Goal: Task Accomplishment & Management: Use online tool/utility

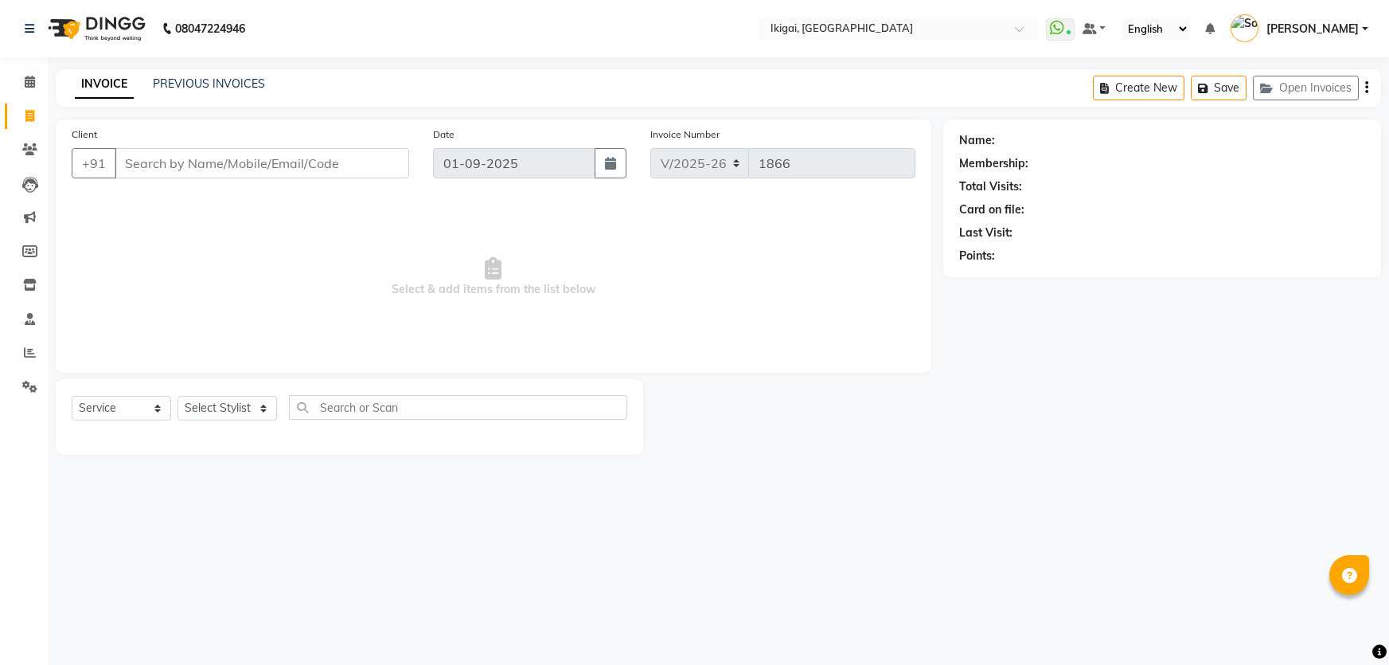
select select "4429"
select select "service"
click at [205, 88] on link "PREVIOUS INVOICES" at bounding box center [209, 83] width 112 height 14
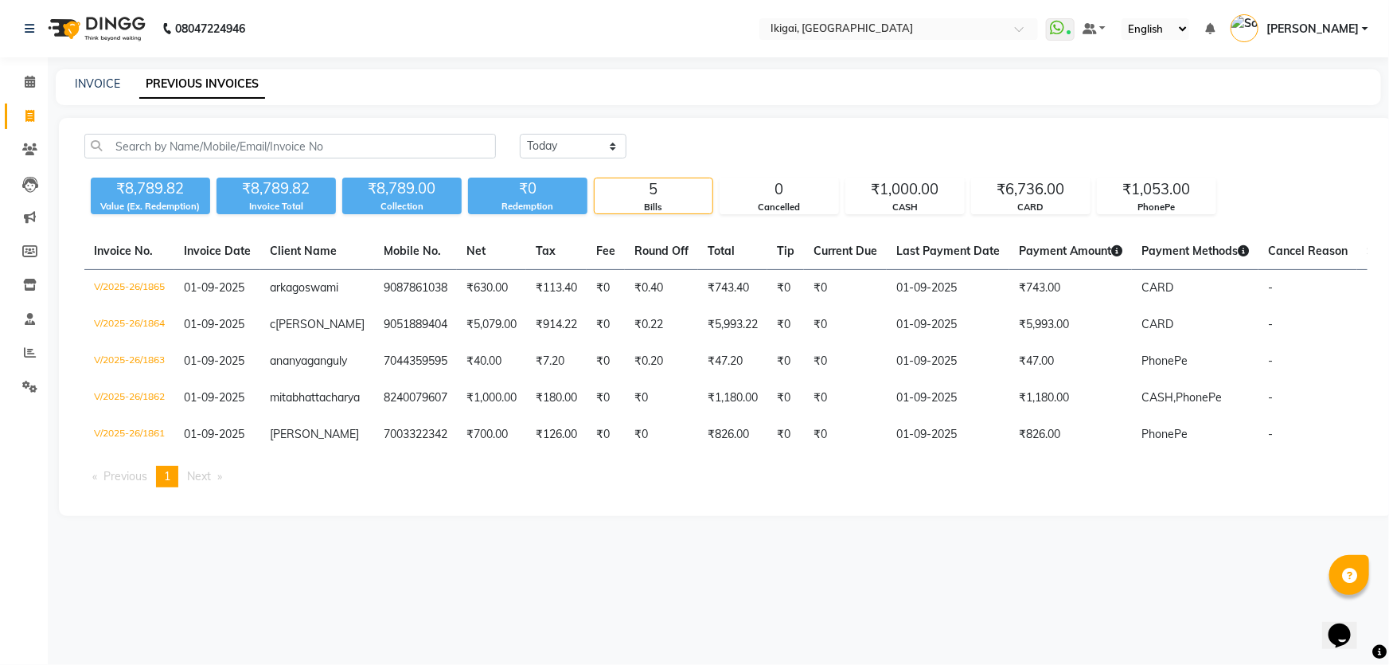
click at [23, 116] on span at bounding box center [30, 116] width 28 height 18
select select "service"
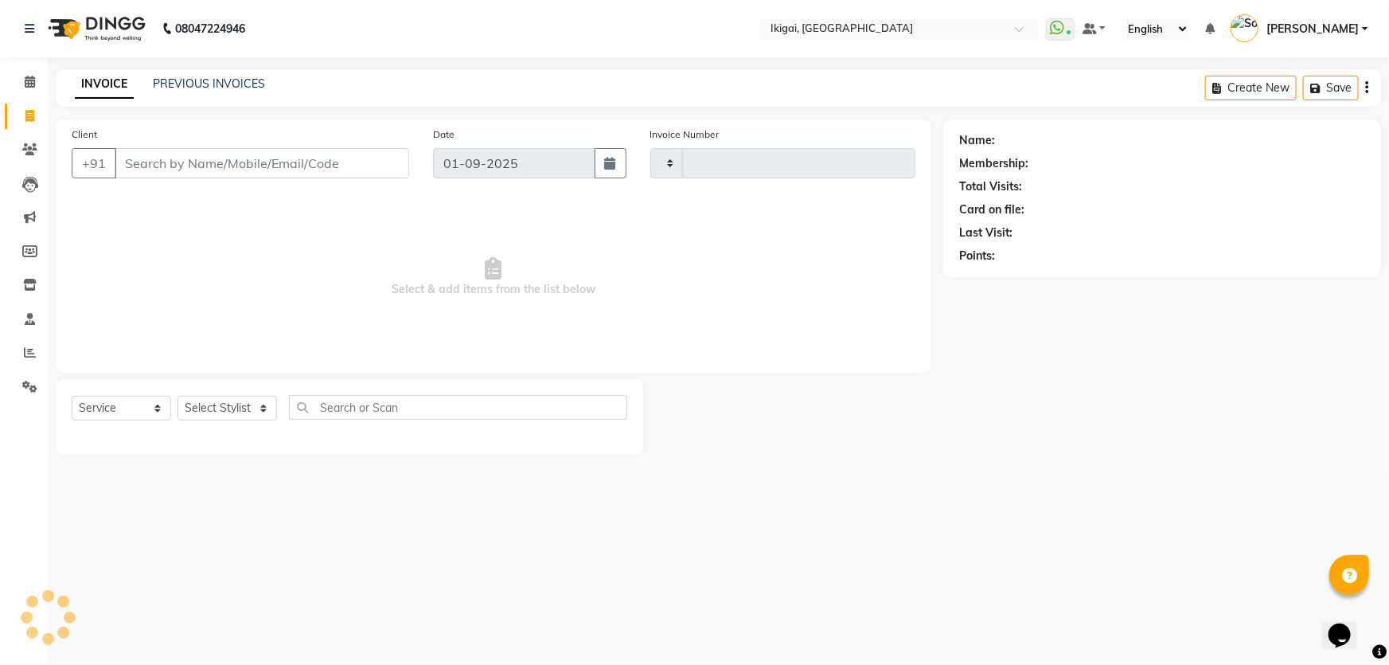
type input "1866"
select select "4429"
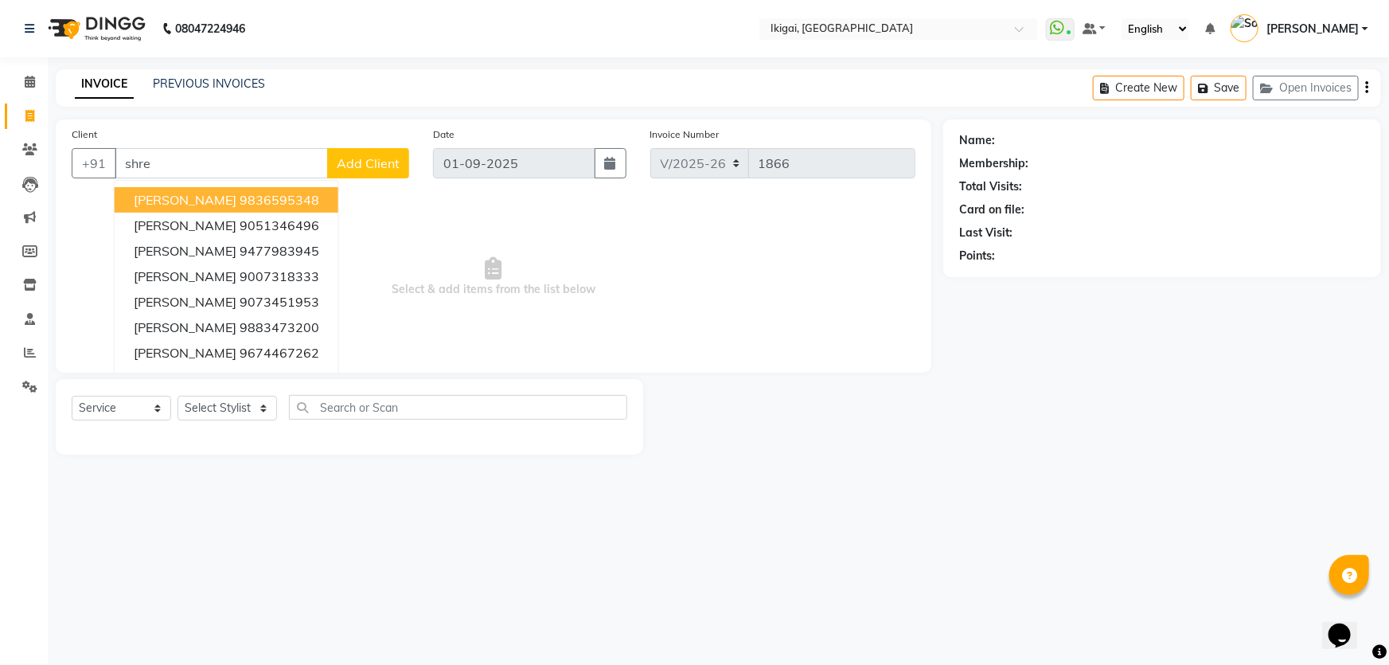
click at [256, 197] on ngb-highlight "9836595348" at bounding box center [280, 200] width 80 height 16
type input "9836595348"
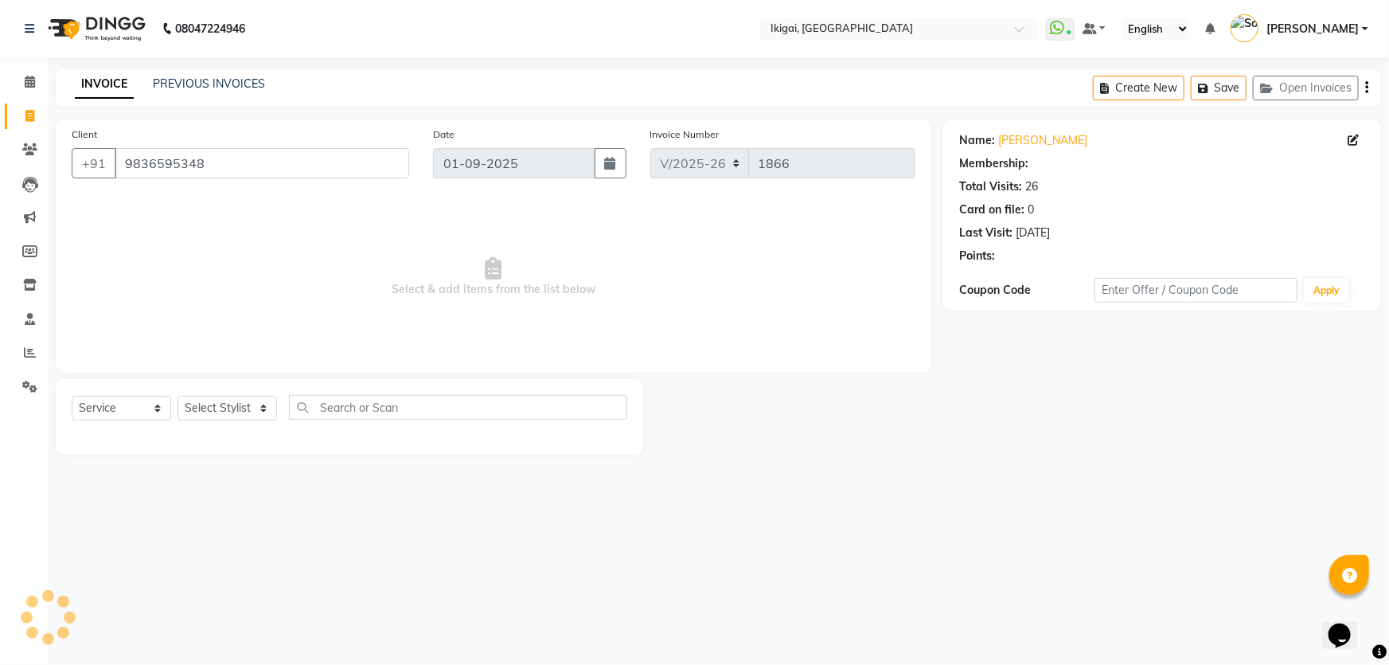
select select "1: Object"
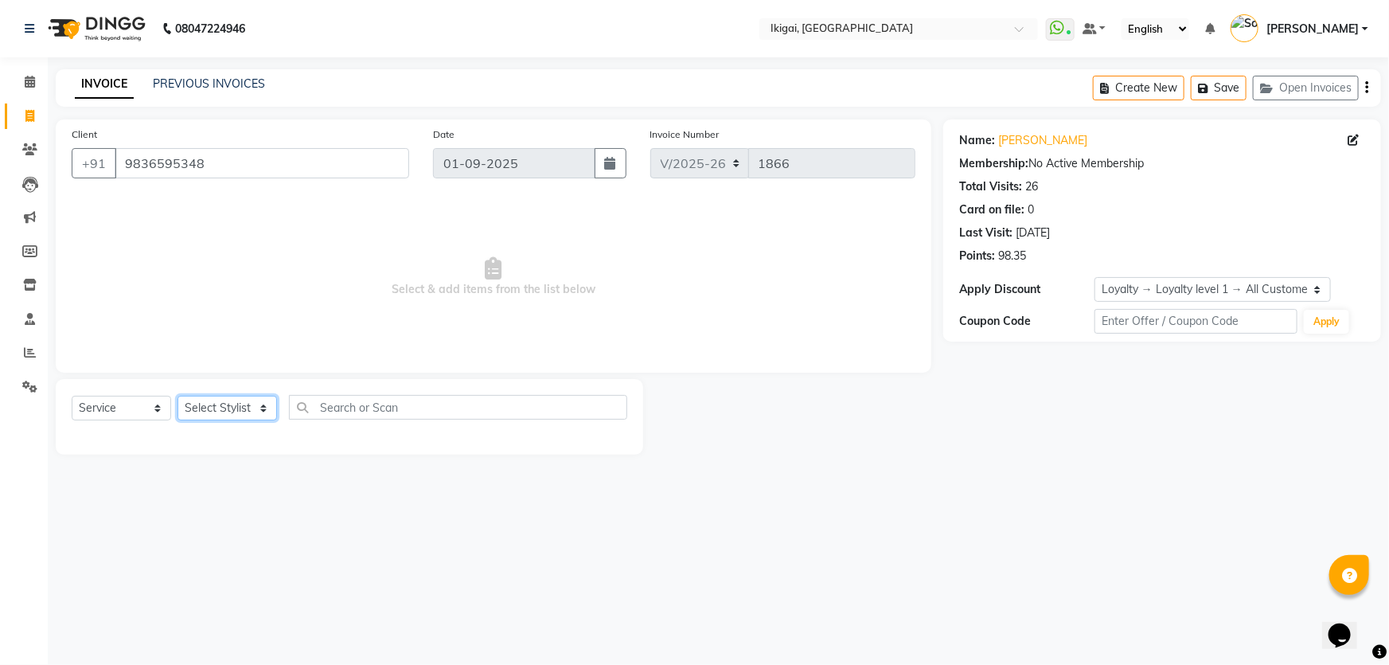
click at [243, 411] on select "Select Stylist [PERSON_NAME] gopal 2 [PERSON_NAME] [PERSON_NAME] [PERSON_NAME] …" at bounding box center [228, 408] width 100 height 25
select select "82442"
click at [178, 396] on select "Select Stylist [PERSON_NAME] gopal 2 [PERSON_NAME] [PERSON_NAME] [PERSON_NAME] …" at bounding box center [228, 408] width 100 height 25
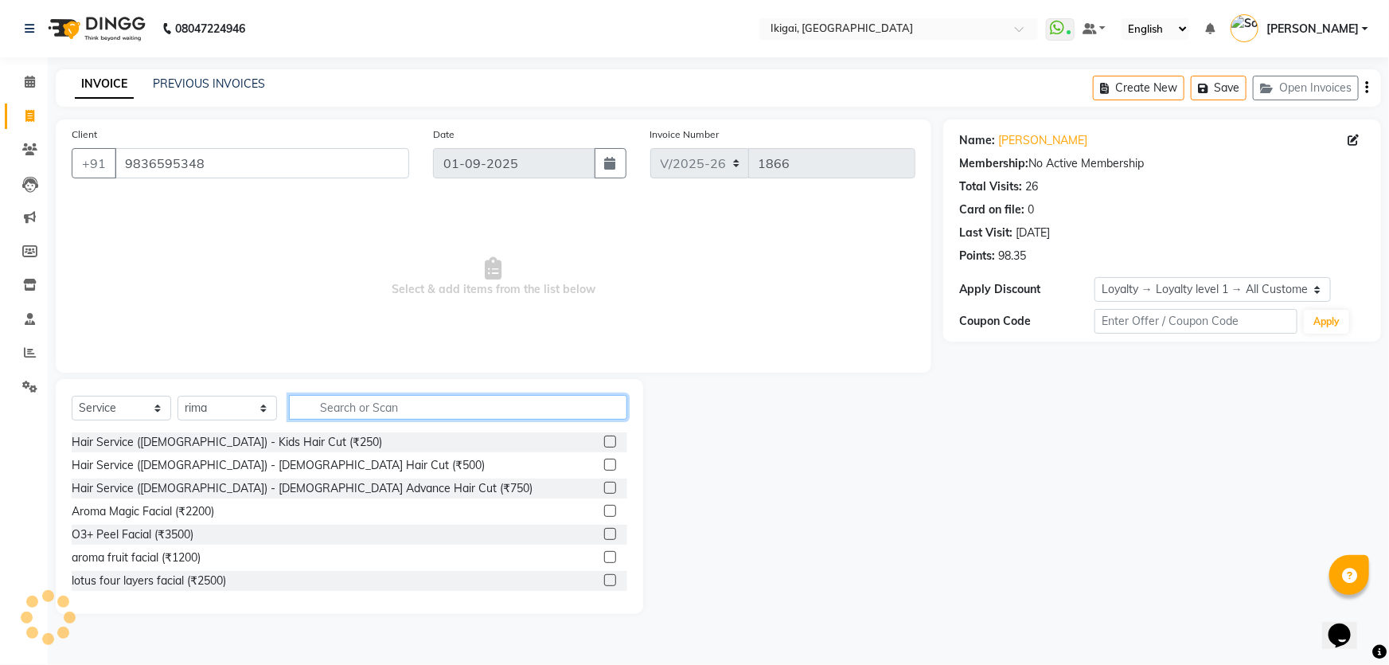
click at [353, 414] on input "text" at bounding box center [458, 407] width 338 height 25
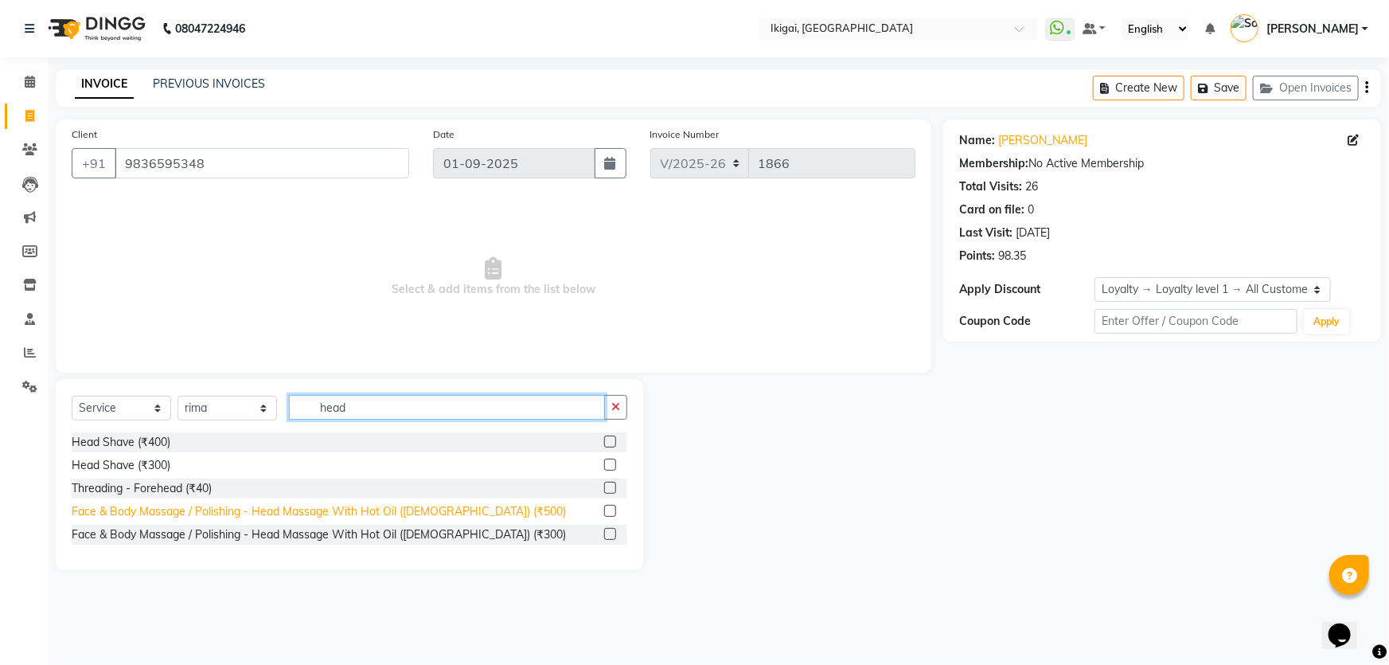
type input "head"
click at [449, 515] on div "Face & Body Massage / Polishing - Head Massage With Hot Oil ([DEMOGRAPHIC_DATA]…" at bounding box center [319, 511] width 494 height 17
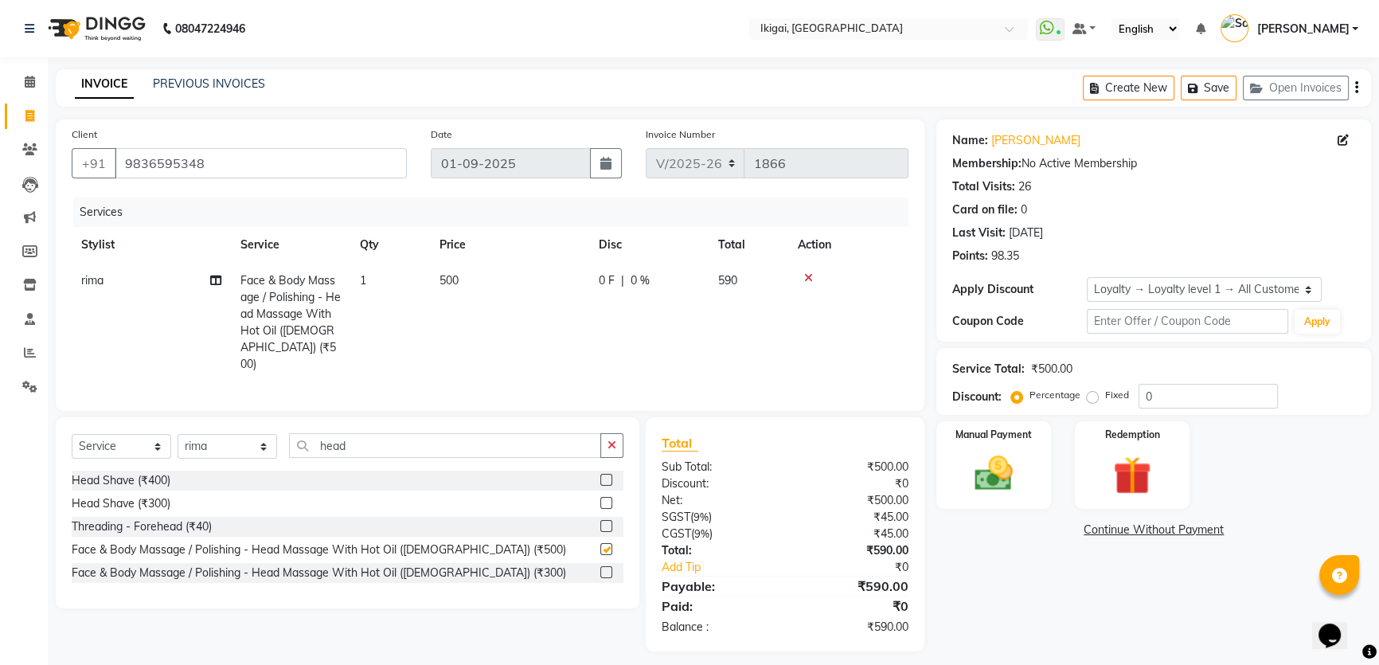
checkbox input "false"
click at [447, 280] on span "500" at bounding box center [449, 280] width 19 height 14
select select "82442"
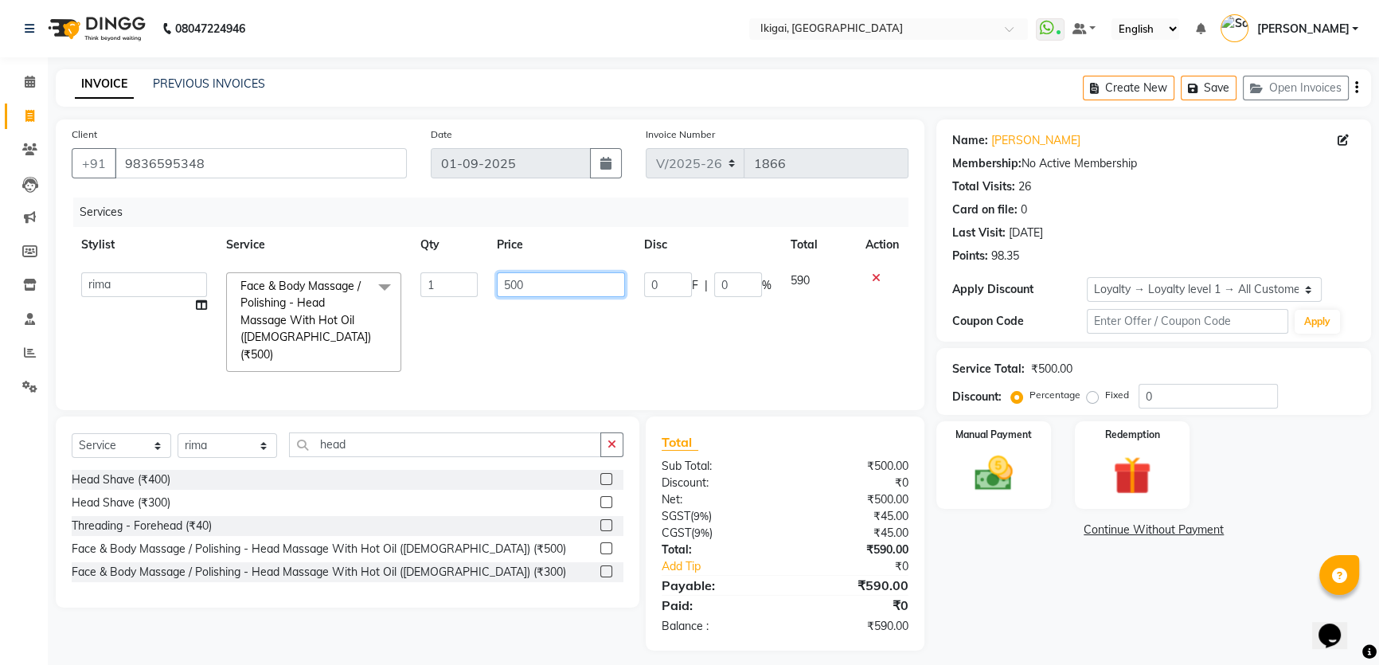
click at [529, 281] on input "500" at bounding box center [561, 284] width 128 height 25
type input "700"
click at [1056, 597] on div "Name: [PERSON_NAME] Membership: No Active Membership Total Visits: 26 Card on f…" at bounding box center [1159, 384] width 447 height 531
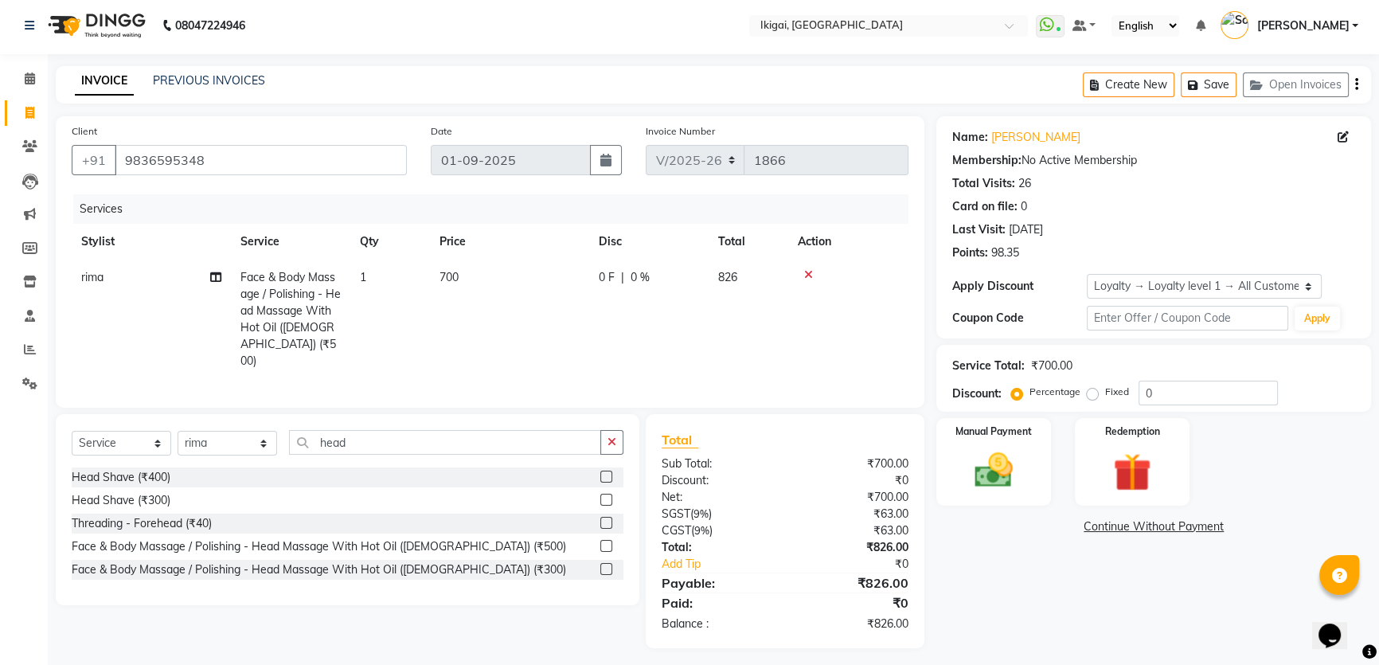
scroll to position [5, 0]
click at [451, 276] on span "700" at bounding box center [449, 275] width 19 height 14
select select "82442"
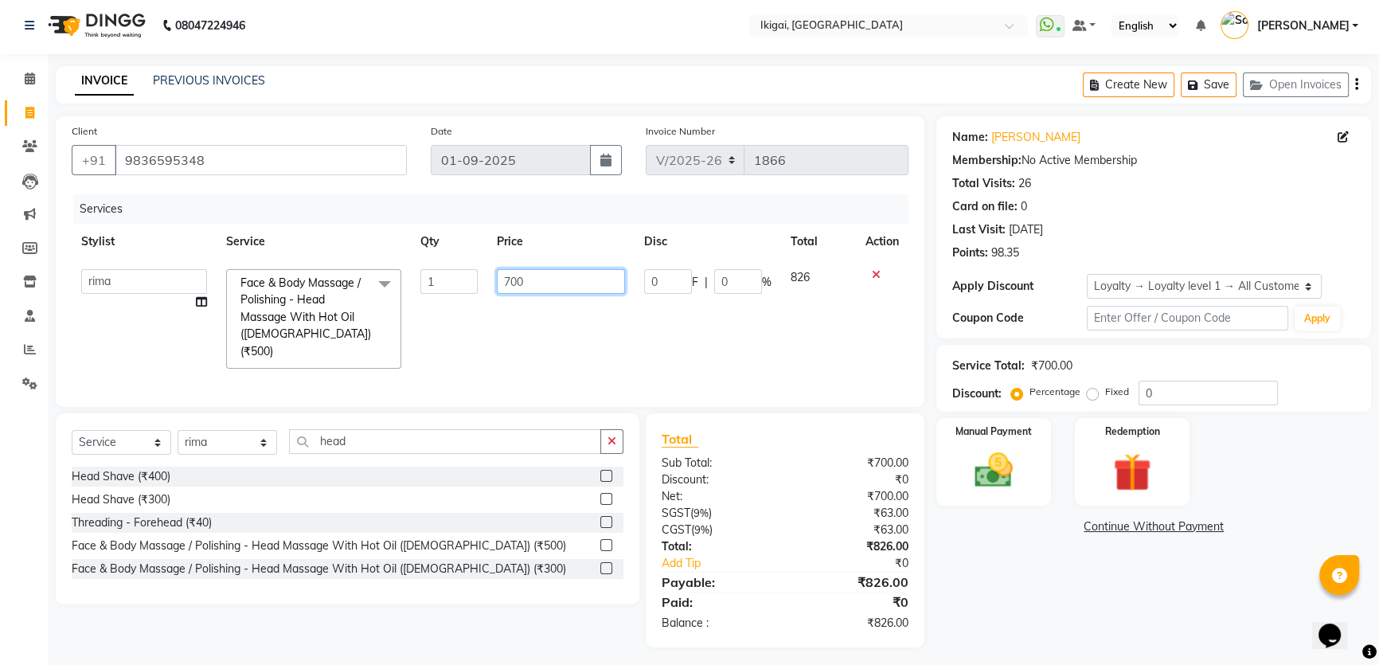
click at [508, 285] on input "700" at bounding box center [561, 281] width 128 height 25
type input "600"
click at [1045, 588] on div "Name: [PERSON_NAME] Membership: No Active Membership Total Visits: 26 Card on f…" at bounding box center [1159, 381] width 447 height 531
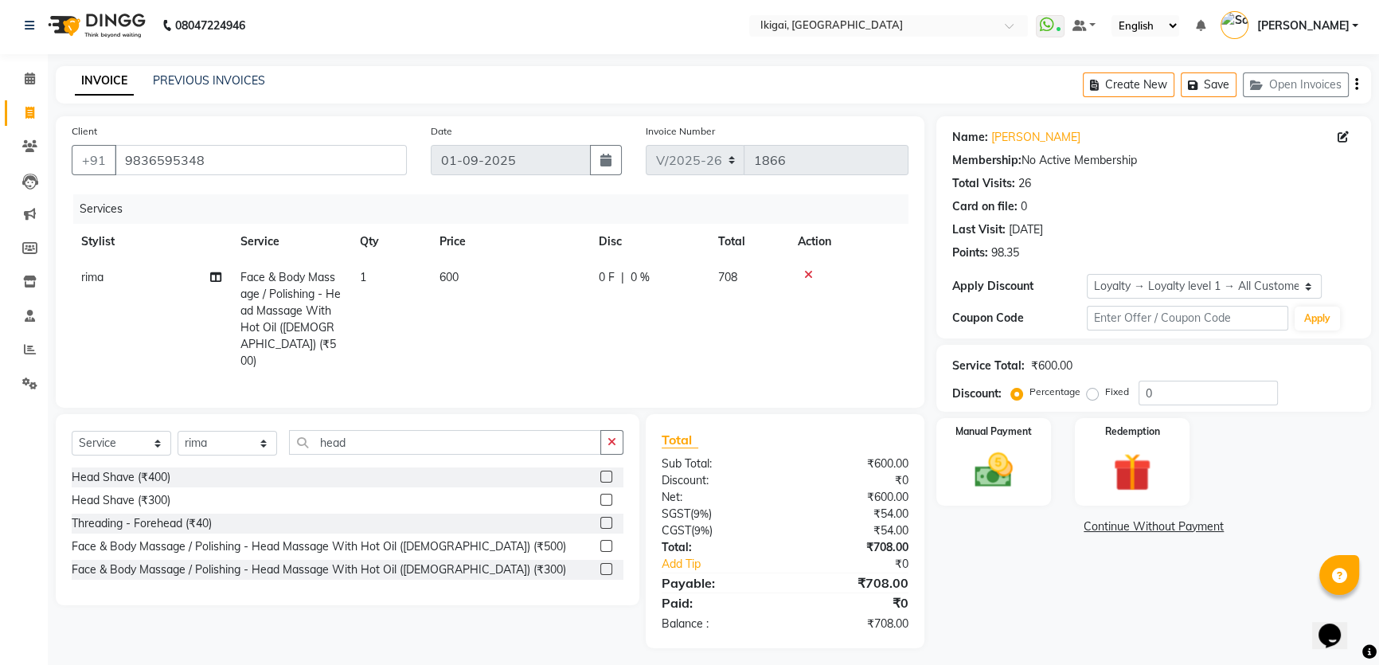
scroll to position [5, 0]
click at [367, 428] on input "head" at bounding box center [445, 440] width 312 height 25
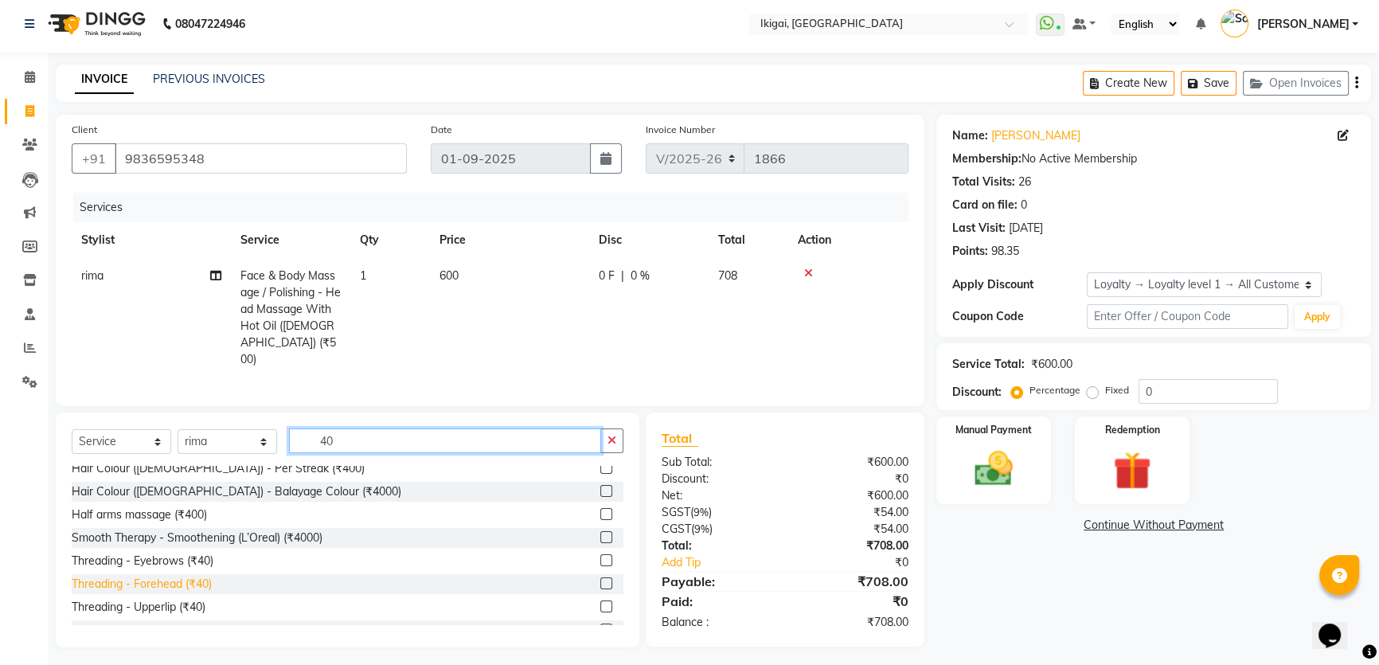
scroll to position [217, 0]
type input "40"
click at [201, 552] on div "Threading - Eyebrows (₹40)" at bounding box center [143, 559] width 142 height 17
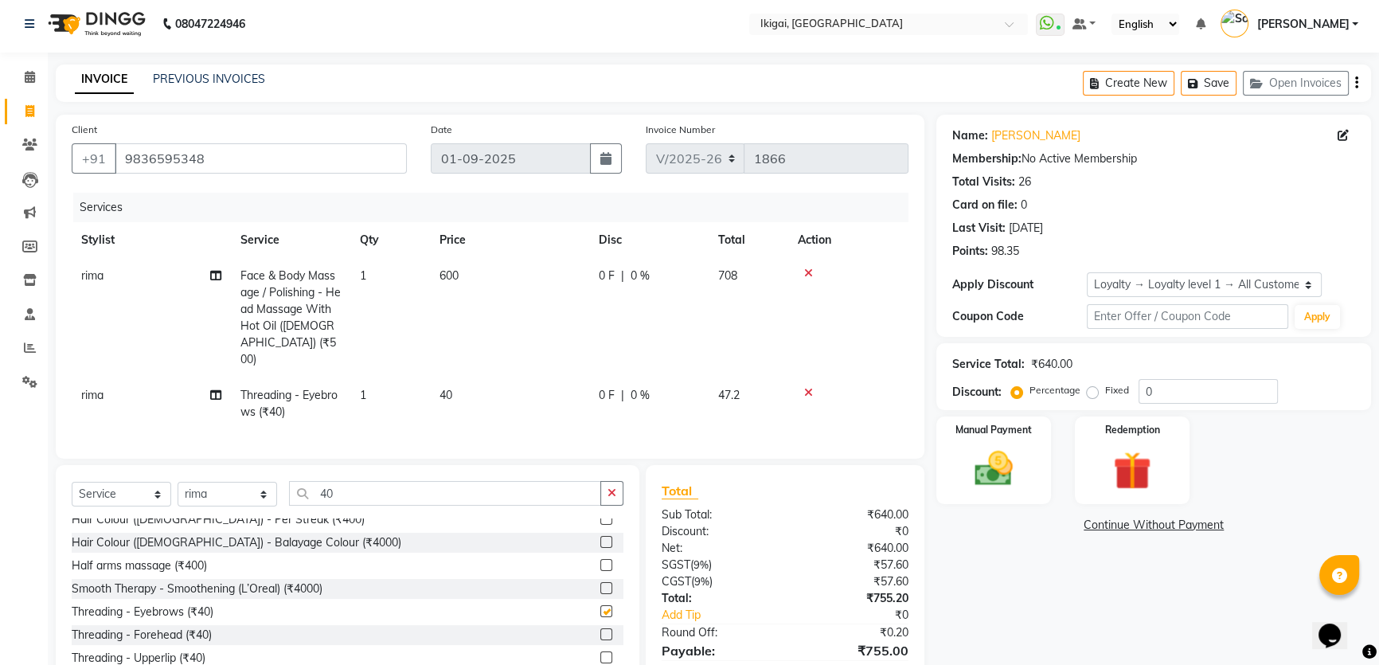
checkbox input "false"
click at [373, 379] on td "1" at bounding box center [390, 403] width 80 height 53
select select "82442"
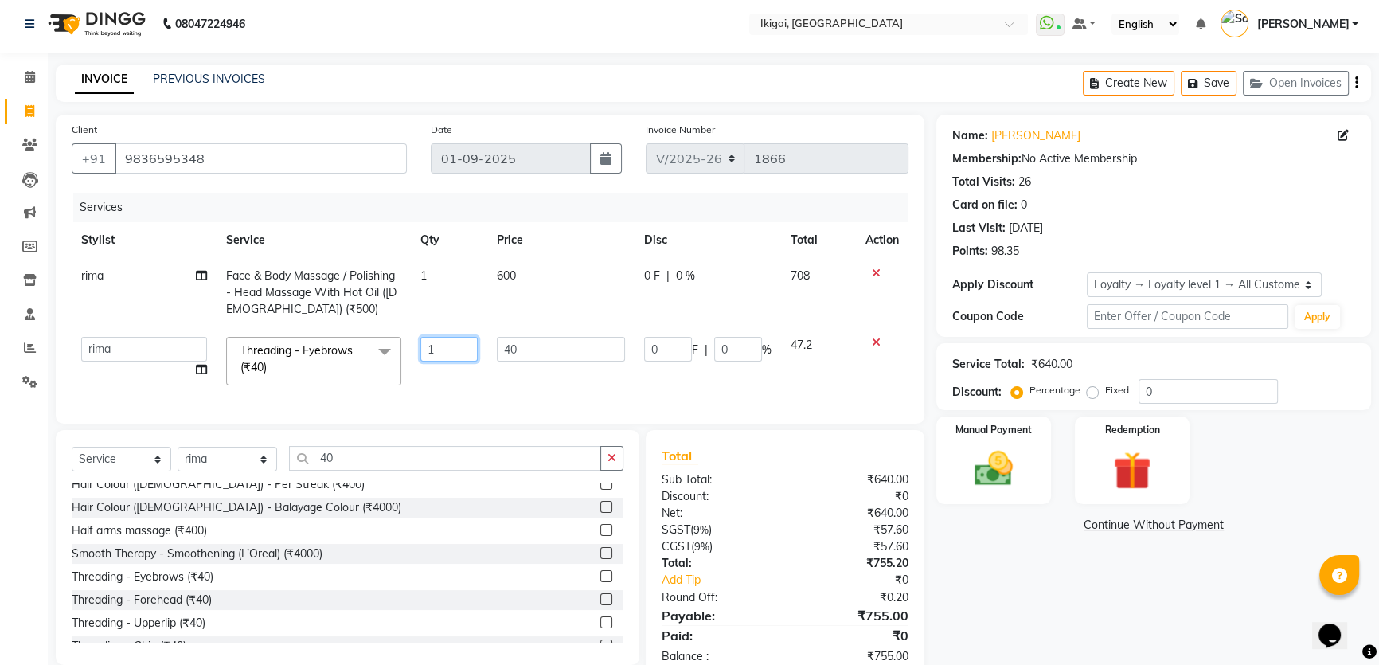
click at [453, 358] on input "1" at bounding box center [448, 349] width 57 height 25
type input "3"
click at [1014, 565] on div "Name: [PERSON_NAME] Membership: No Active Membership Total Visits: 26 Card on f…" at bounding box center [1159, 398] width 447 height 566
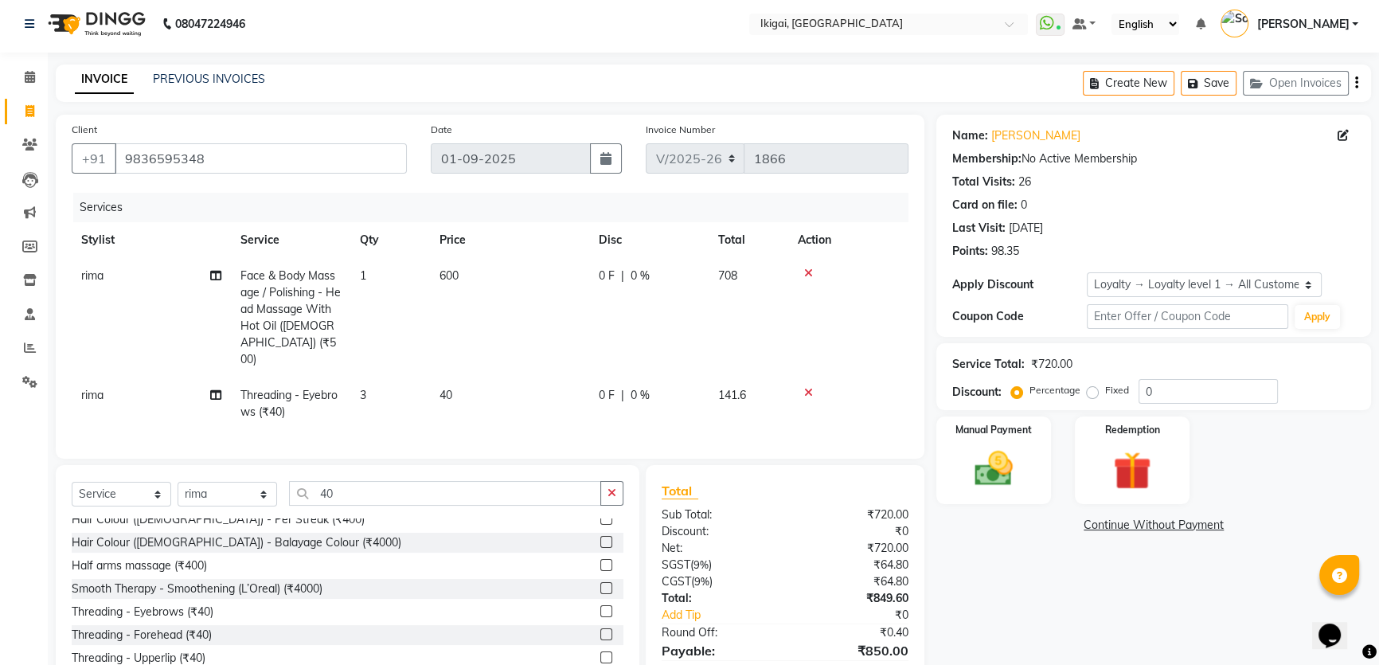
click at [644, 274] on span "0 %" at bounding box center [640, 276] width 19 height 17
select select "82442"
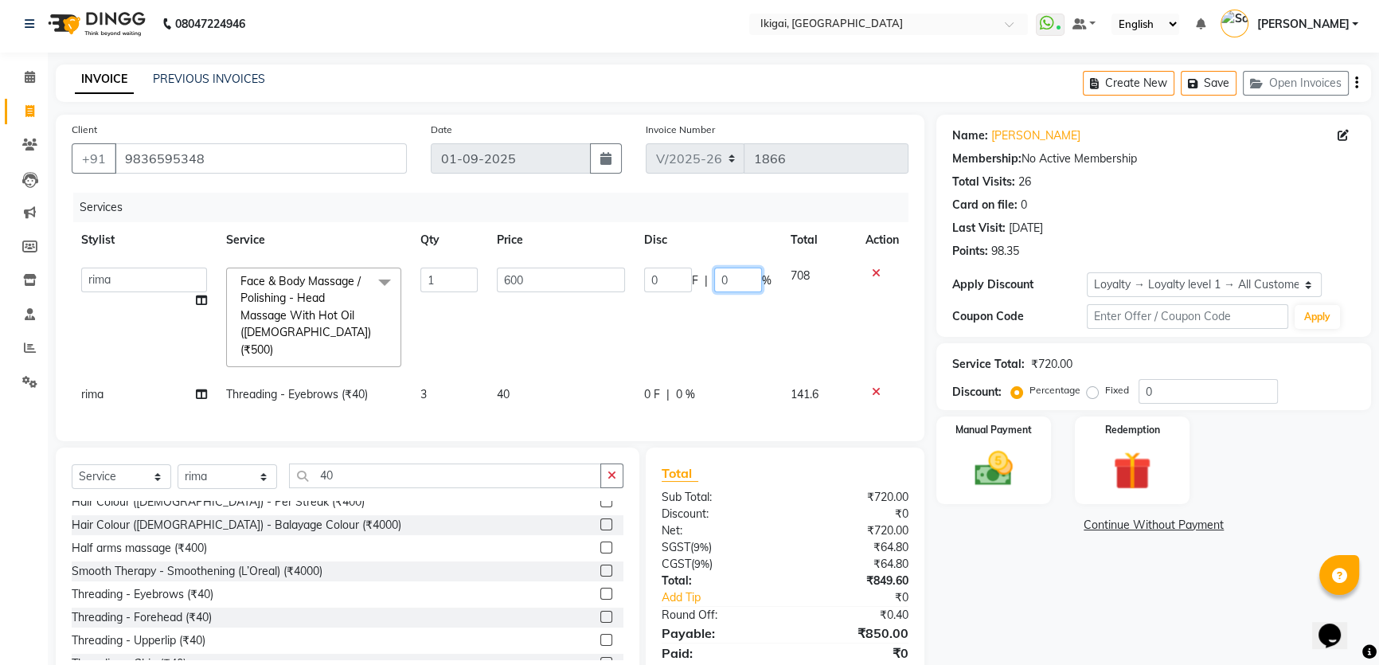
click at [725, 282] on input "0" at bounding box center [738, 280] width 48 height 25
type input "20"
click at [1070, 608] on div "Name: [PERSON_NAME] Membership: No Active Membership Total Visits: 26 Card on f…" at bounding box center [1159, 407] width 447 height 584
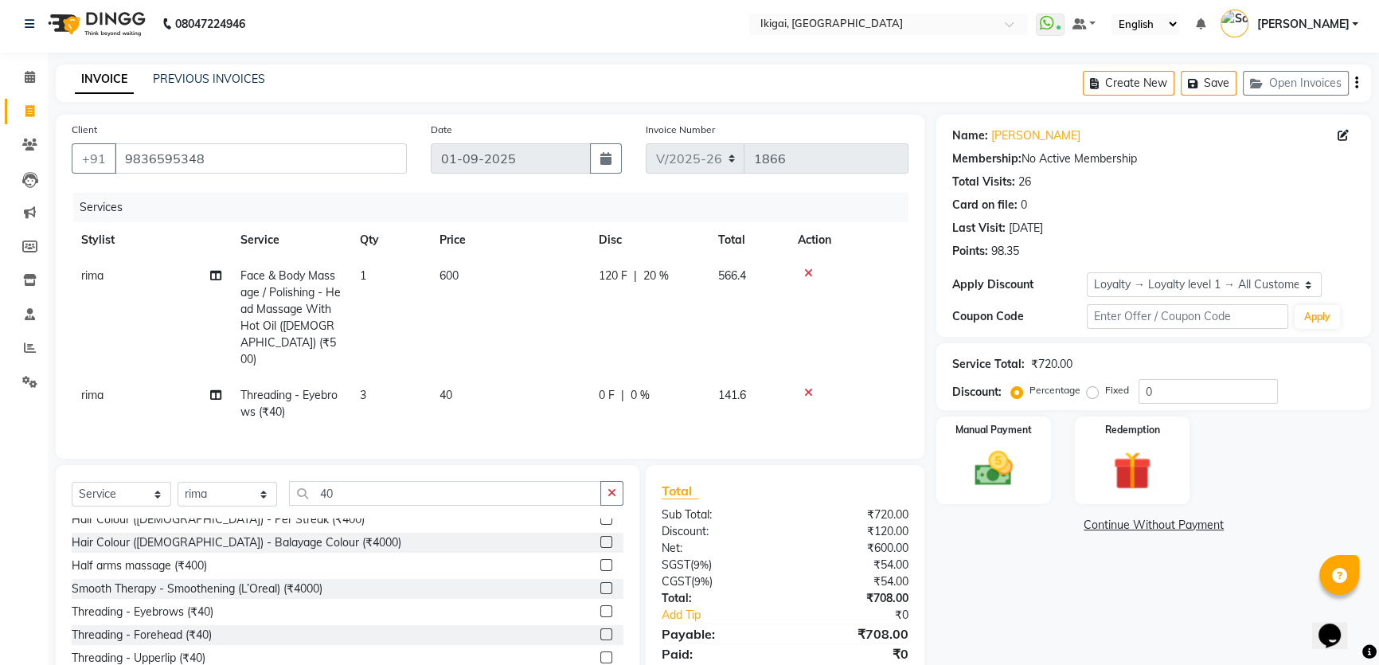
scroll to position [57, 0]
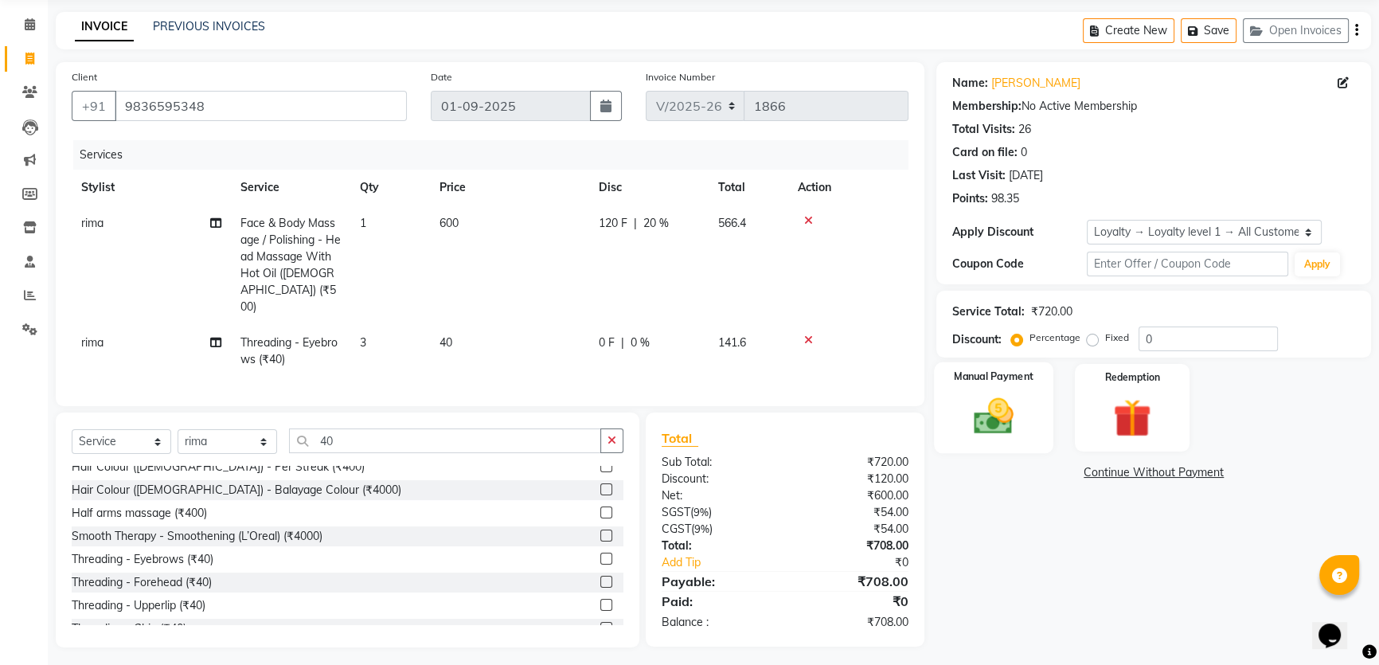
click at [1000, 424] on img at bounding box center [994, 415] width 64 height 45
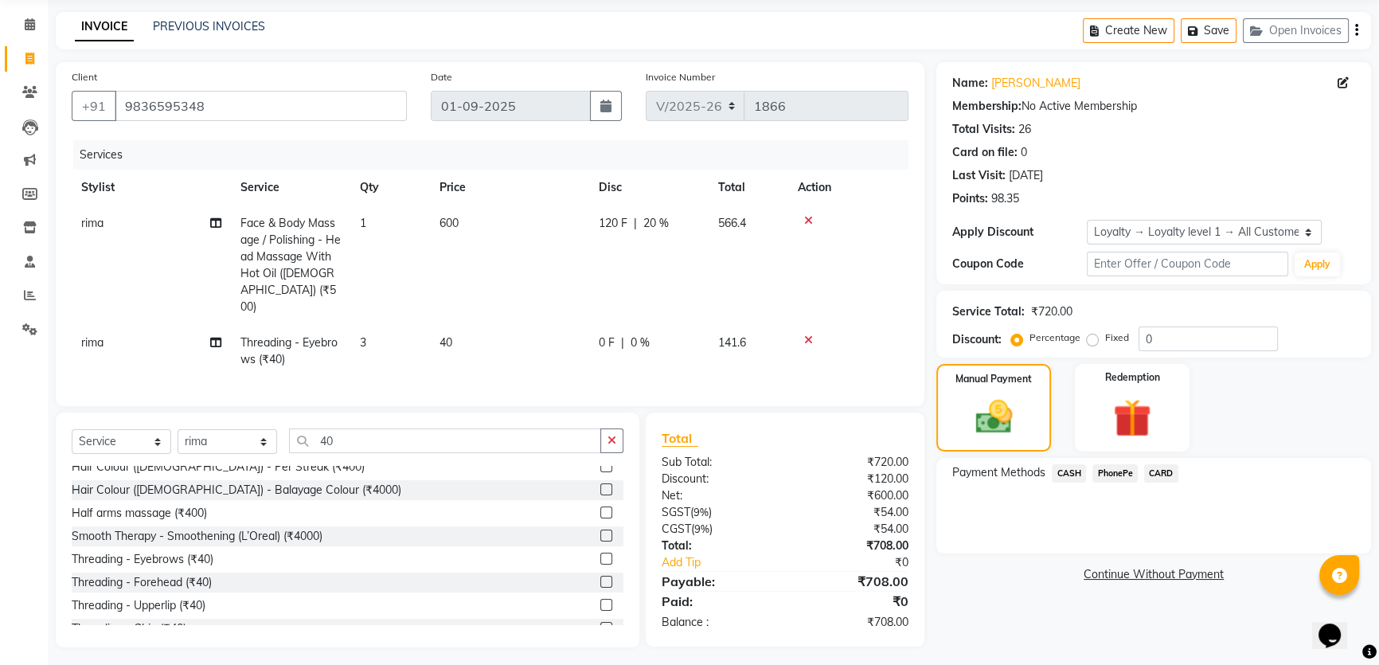
click at [1154, 470] on span "CARD" at bounding box center [1161, 473] width 34 height 18
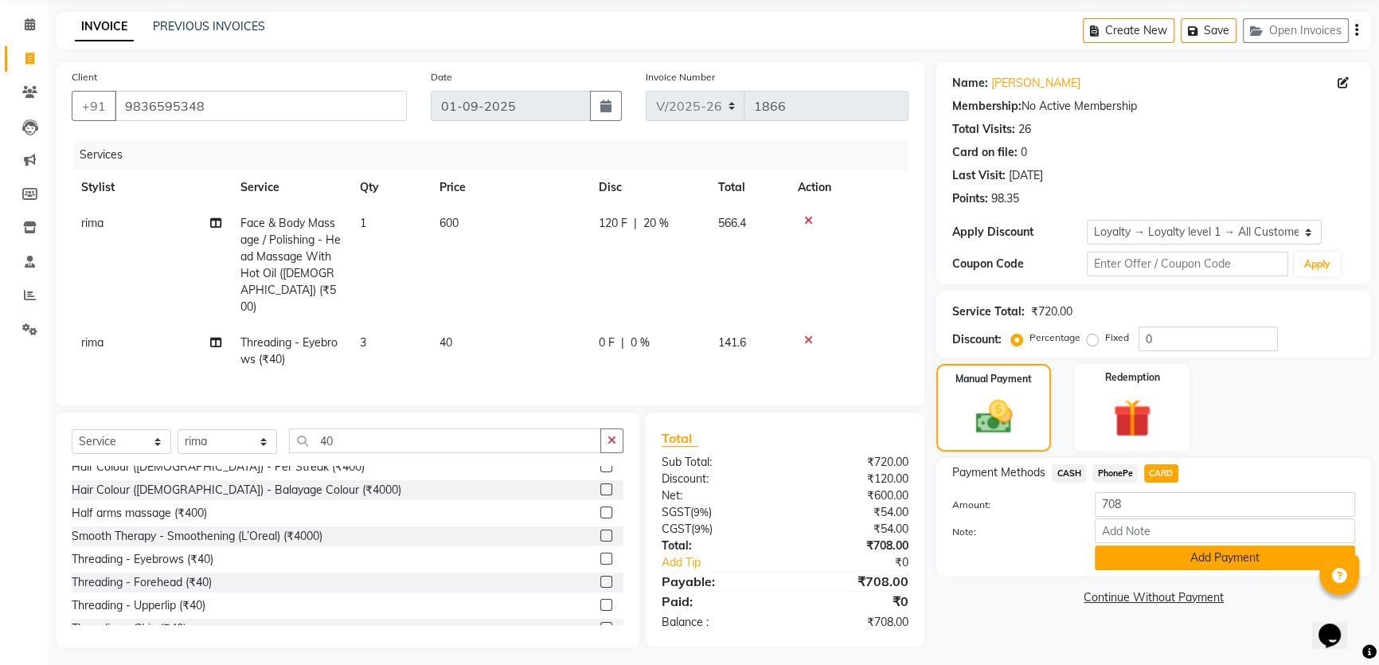
click at [1182, 566] on button "Add Payment" at bounding box center [1225, 557] width 260 height 25
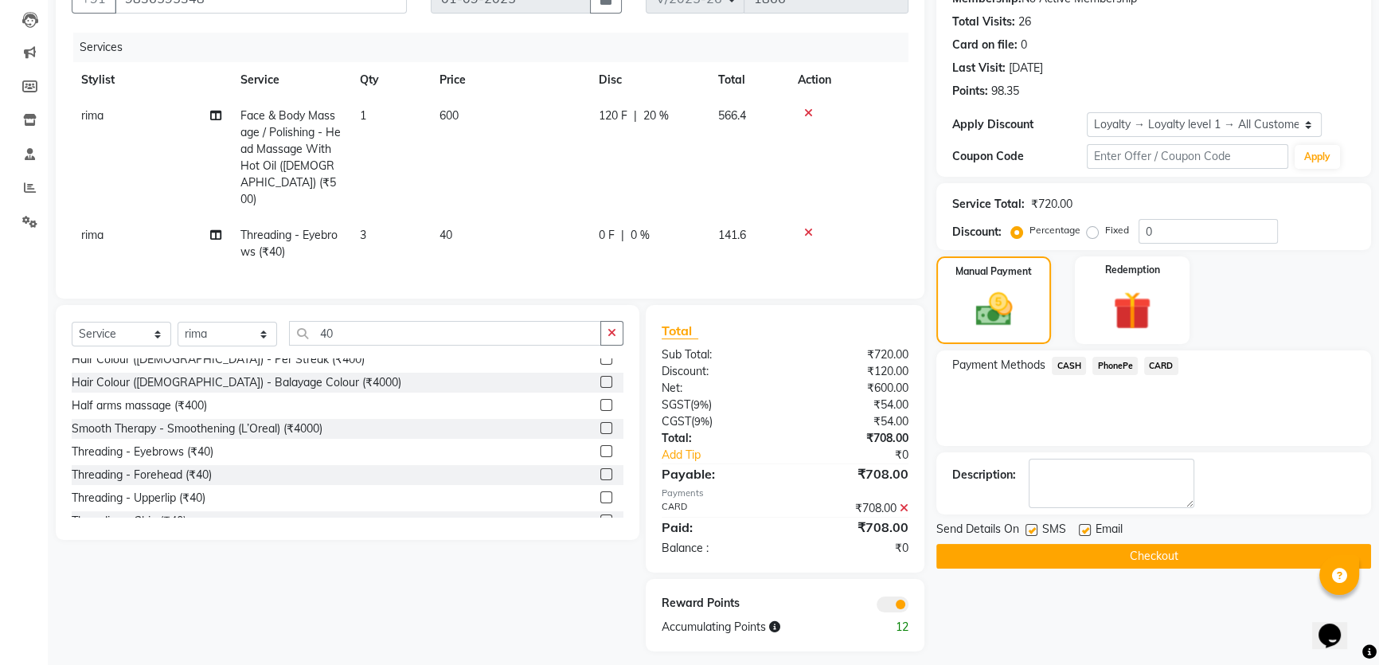
scroll to position [170, 0]
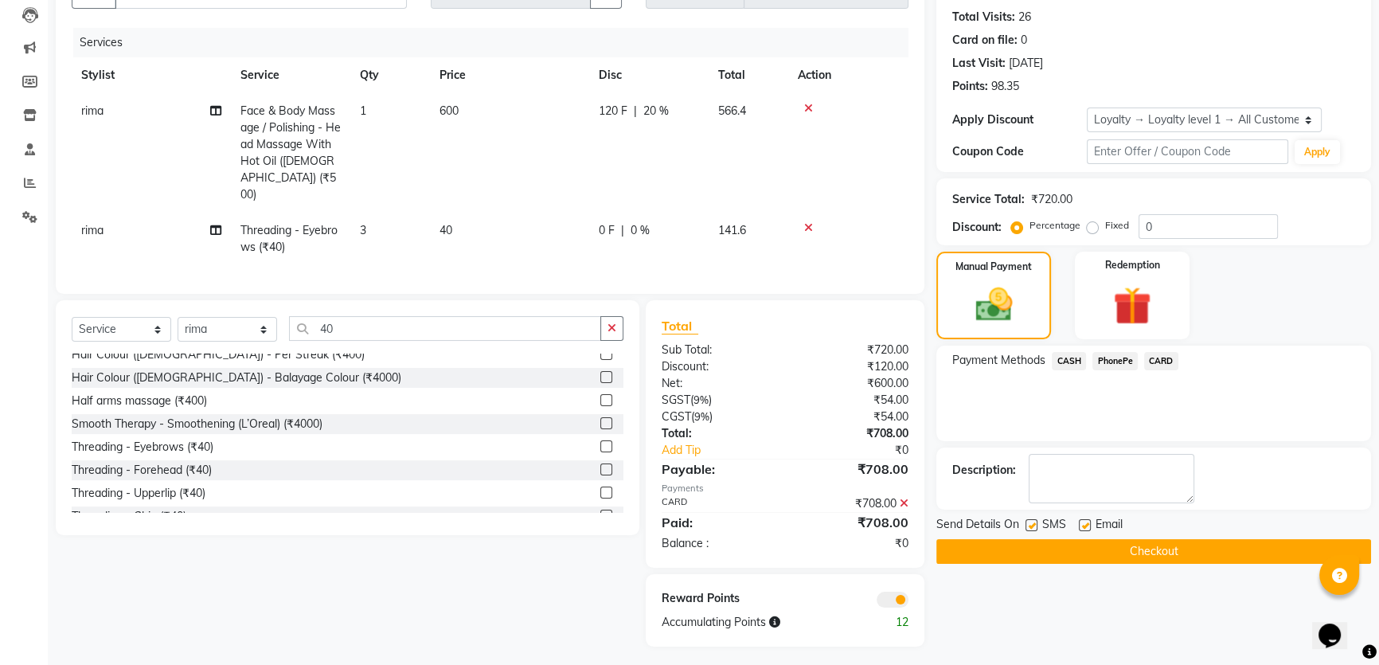
click at [908, 498] on icon at bounding box center [904, 503] width 9 height 11
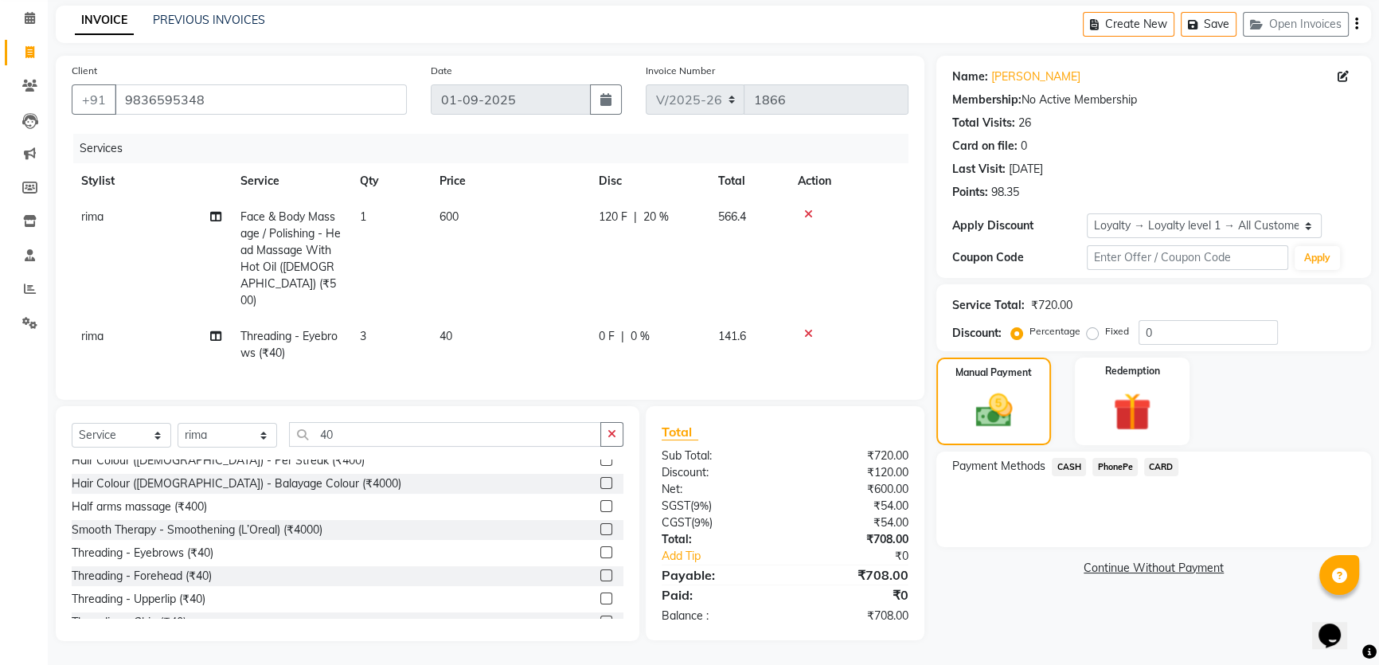
scroll to position [57, 0]
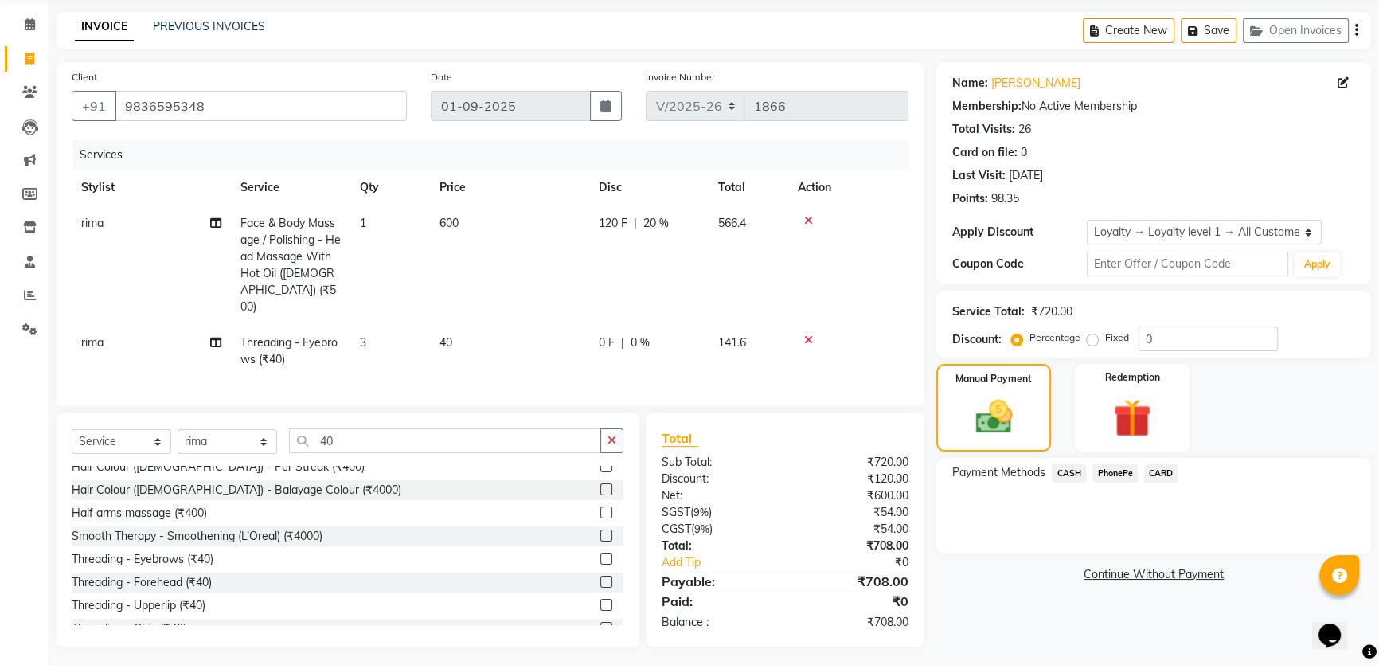
drag, startPoint x: 1106, startPoint y: 467, endPoint x: 1115, endPoint y: 489, distance: 24.0
click at [1106, 467] on span "PhonePe" at bounding box center [1114, 473] width 45 height 18
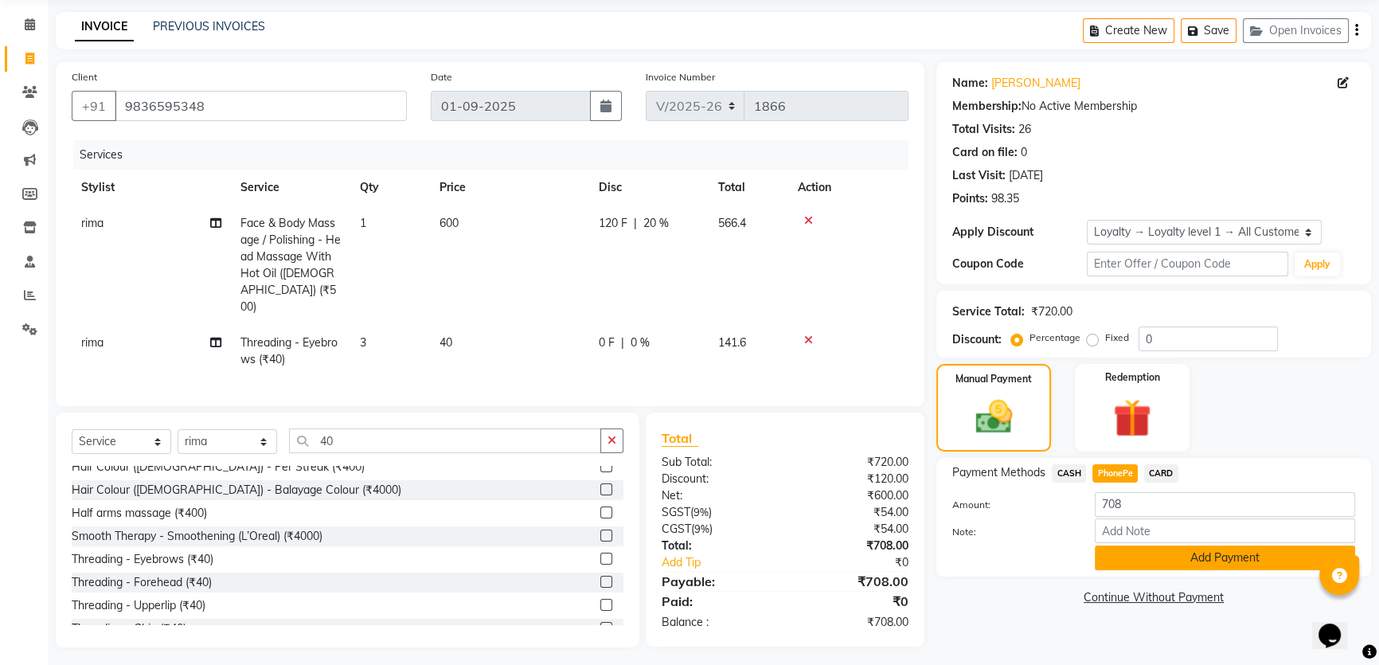
click at [1121, 555] on button "Add Payment" at bounding box center [1225, 557] width 260 height 25
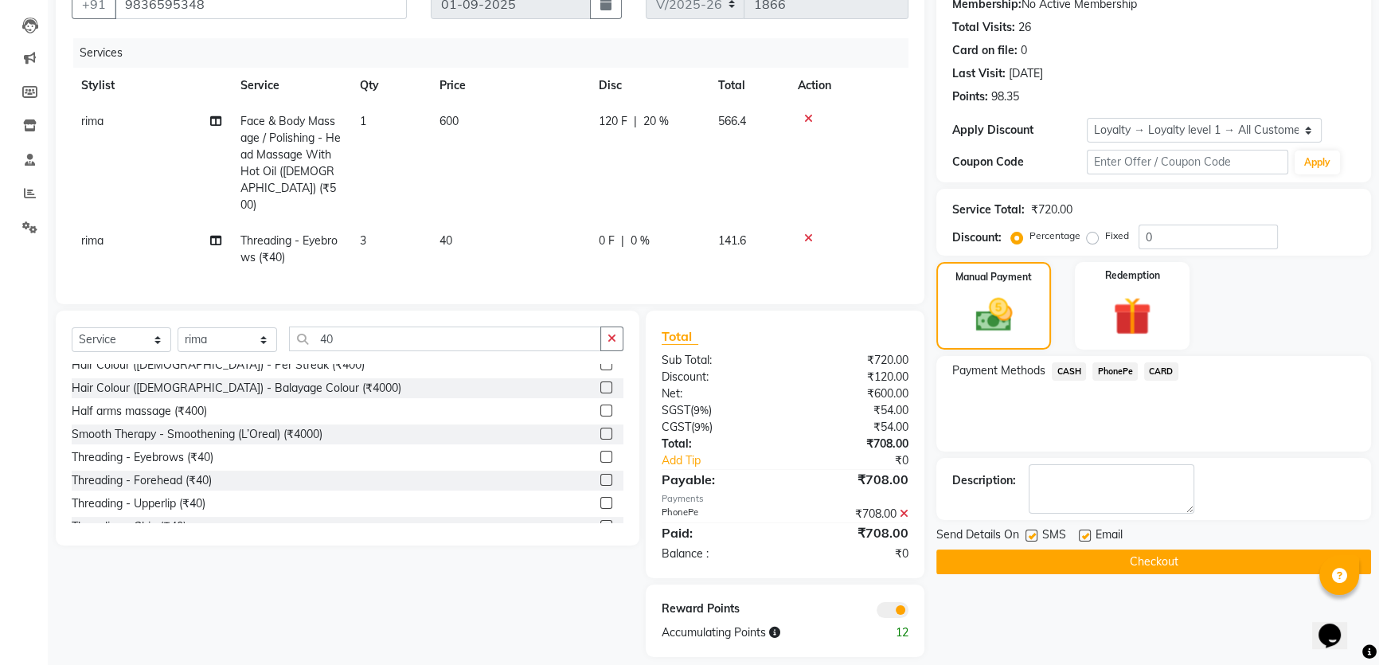
scroll to position [170, 0]
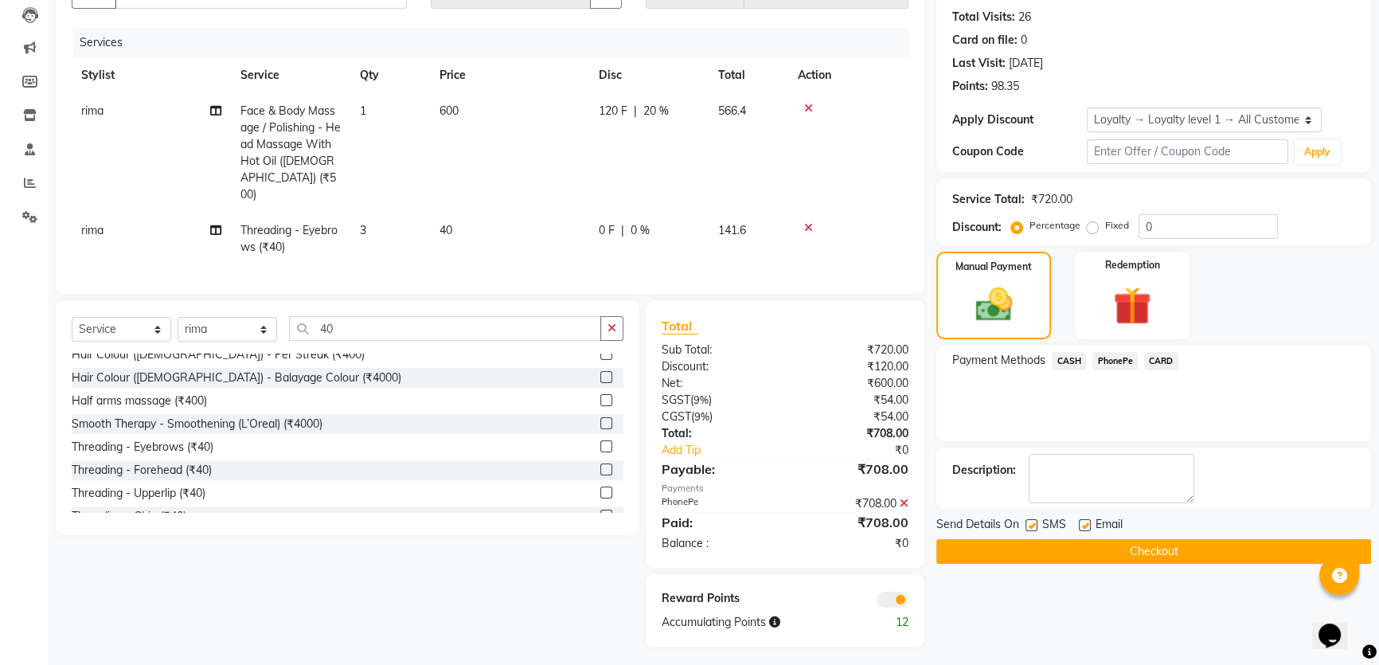
click at [1123, 549] on button "Checkout" at bounding box center [1153, 551] width 435 height 25
